Goal: Find contact information: Obtain details needed to contact an individual or organization

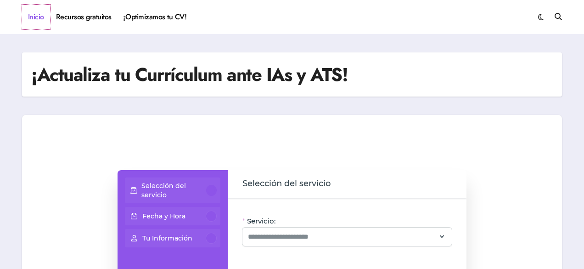
click at [44, 16] on link "Inicio" at bounding box center [36, 17] width 28 height 25
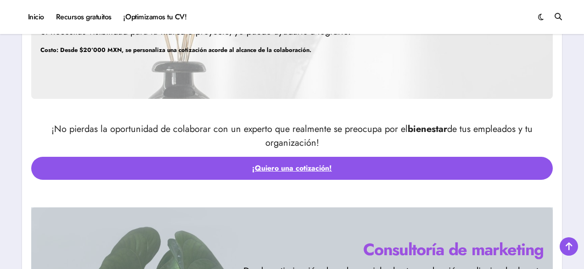
scroll to position [2738, 0]
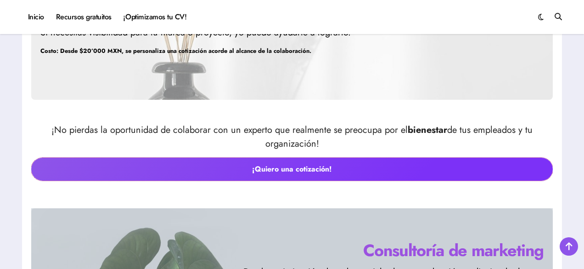
click at [270, 168] on link "¡Quiero una cotización!" at bounding box center [291, 168] width 521 height 23
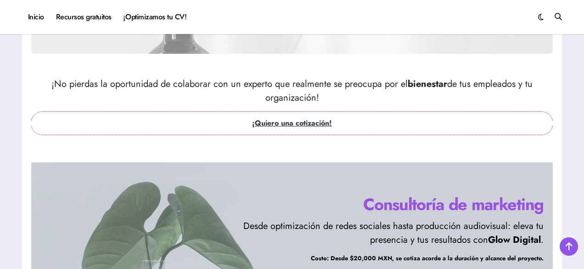
scroll to position [2785, 0]
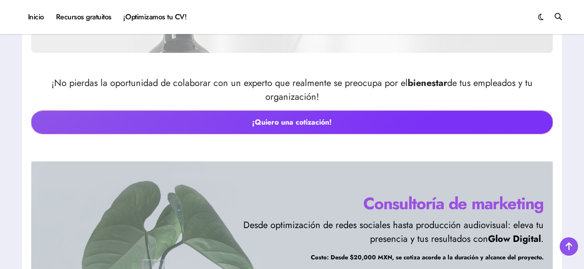
click at [295, 118] on link "¡Quiero una cotización!" at bounding box center [291, 122] width 521 height 23
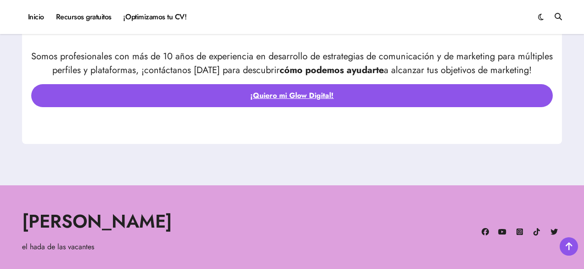
scroll to position [3098, 0]
